Goal: Navigation & Orientation: Find specific page/section

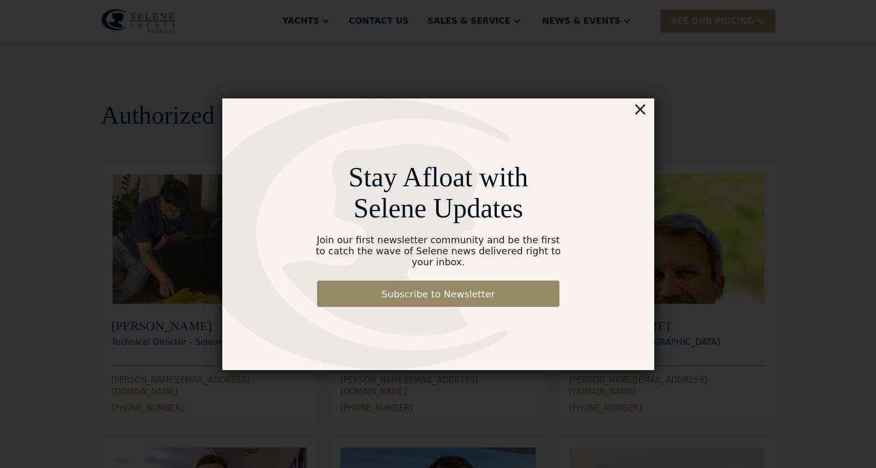
click at [633, 112] on div "Stay Afloat with Selene Updates Join our first newsletter community and be the …" at bounding box center [438, 235] width 432 height 272
click at [648, 115] on div "Stay Afloat with Selene Updates Join our first newsletter community and be the …" at bounding box center [438, 235] width 432 height 272
click at [642, 113] on div "×" at bounding box center [639, 109] width 15 height 21
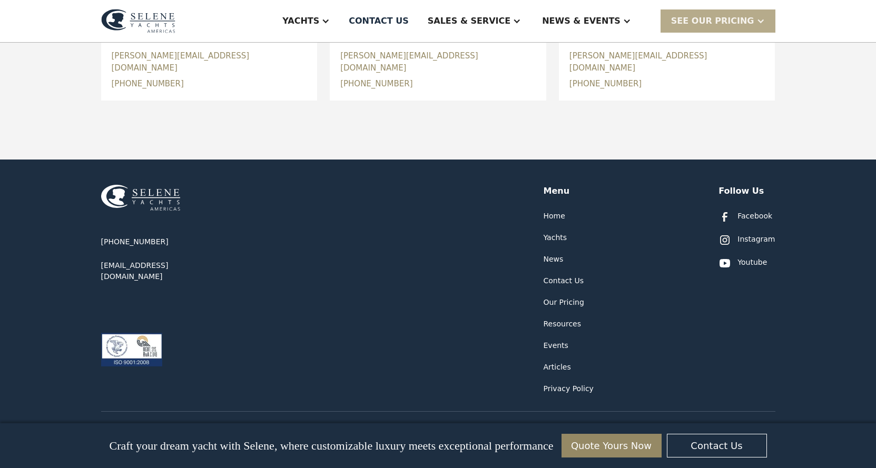
scroll to position [612, 0]
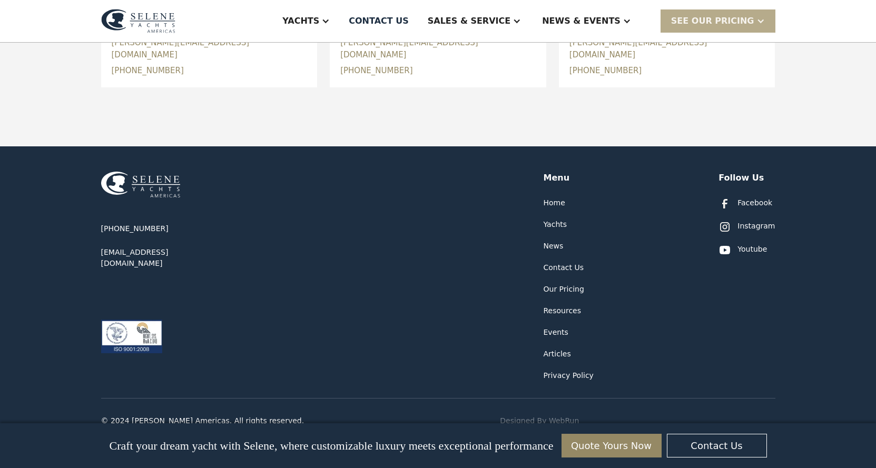
click at [766, 198] on div "Facebook" at bounding box center [754, 203] width 35 height 11
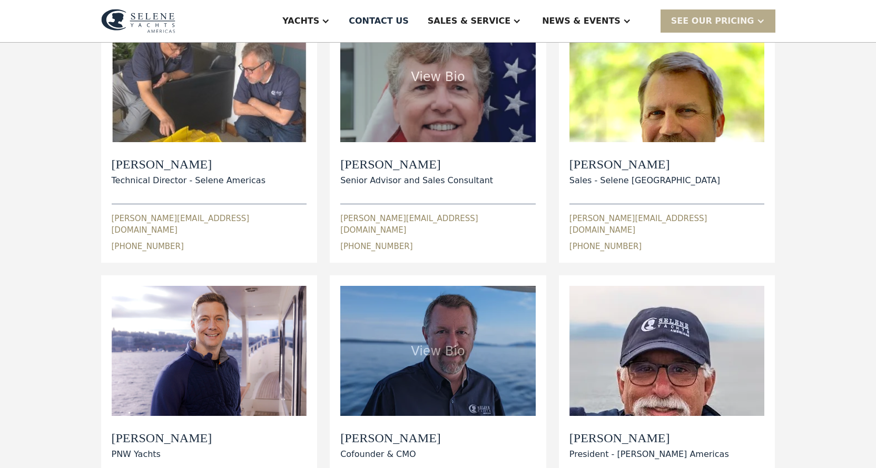
scroll to position [211, 0]
